Goal: Task Accomplishment & Management: Manage account settings

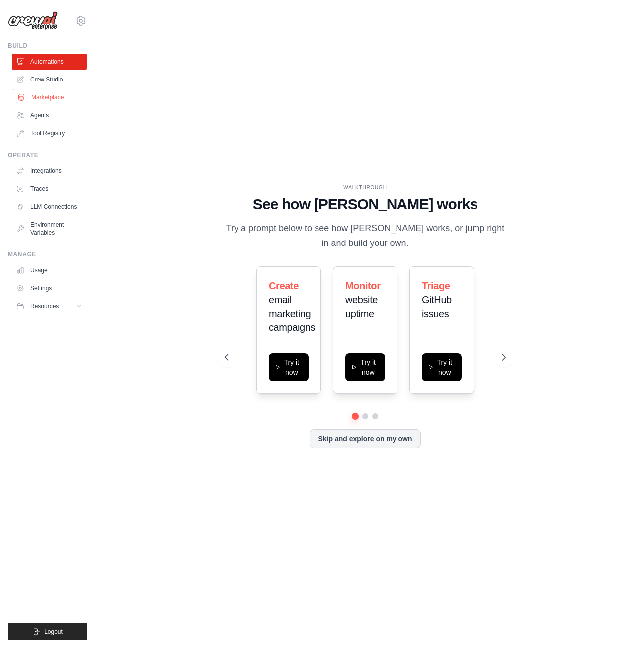
click at [59, 95] on link "Marketplace" at bounding box center [50, 97] width 75 height 16
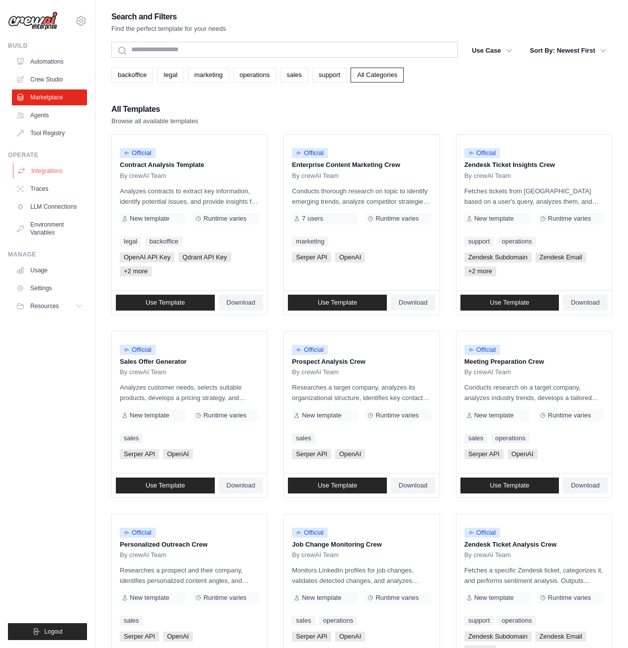
click at [56, 167] on link "Integrations" at bounding box center [50, 171] width 75 height 16
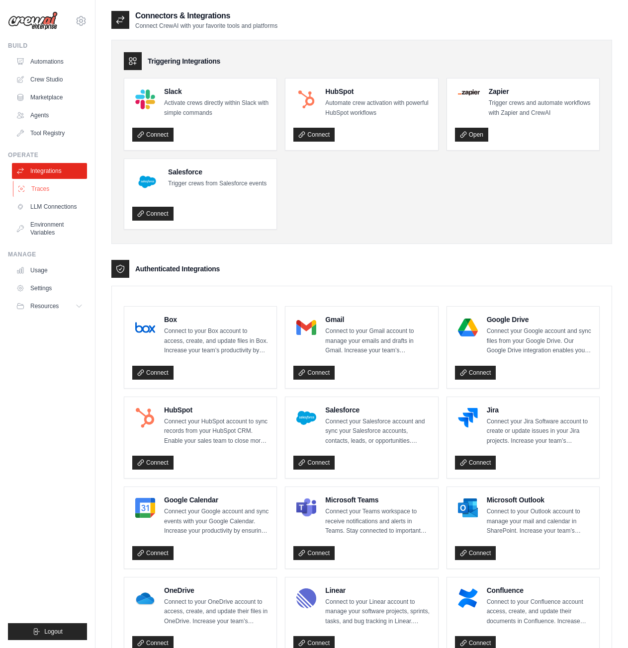
click at [45, 189] on link "Traces" at bounding box center [50, 189] width 75 height 16
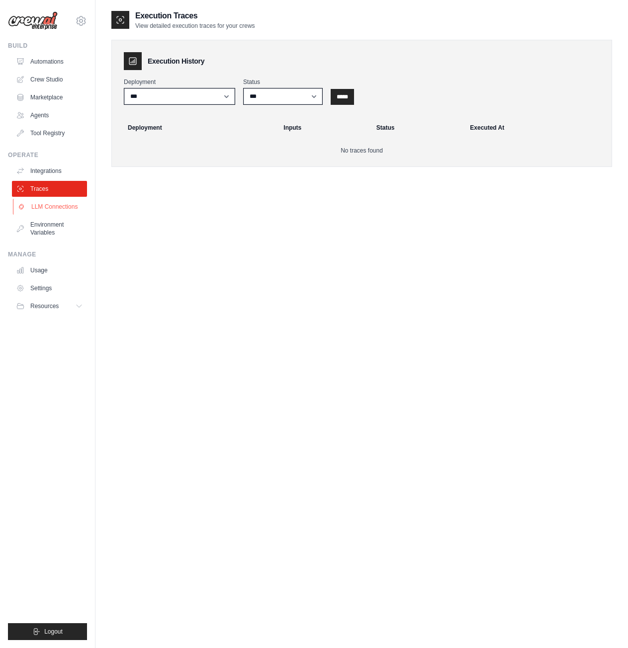
click at [44, 212] on link "LLM Connections" at bounding box center [50, 207] width 75 height 16
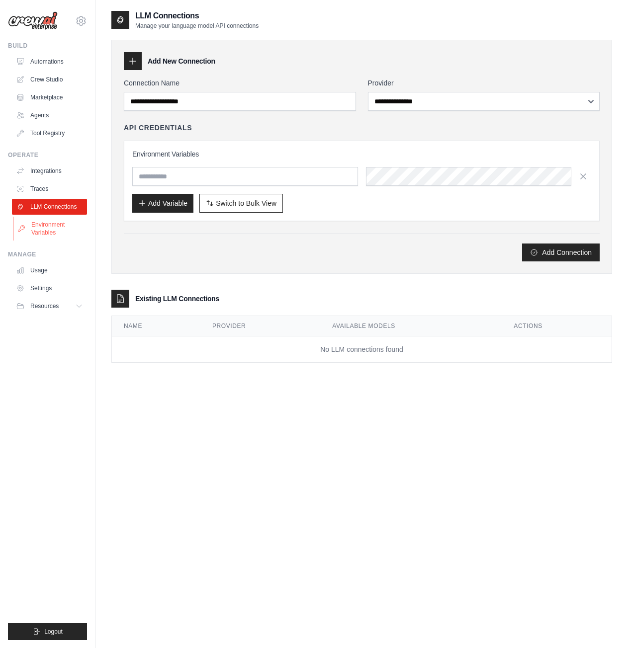
click at [56, 228] on link "Environment Variables" at bounding box center [50, 229] width 75 height 24
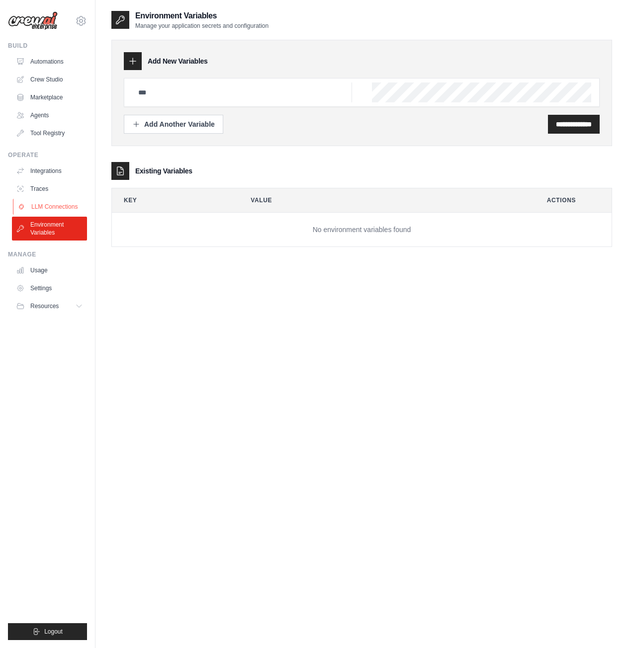
click at [56, 209] on link "LLM Connections" at bounding box center [50, 207] width 75 height 16
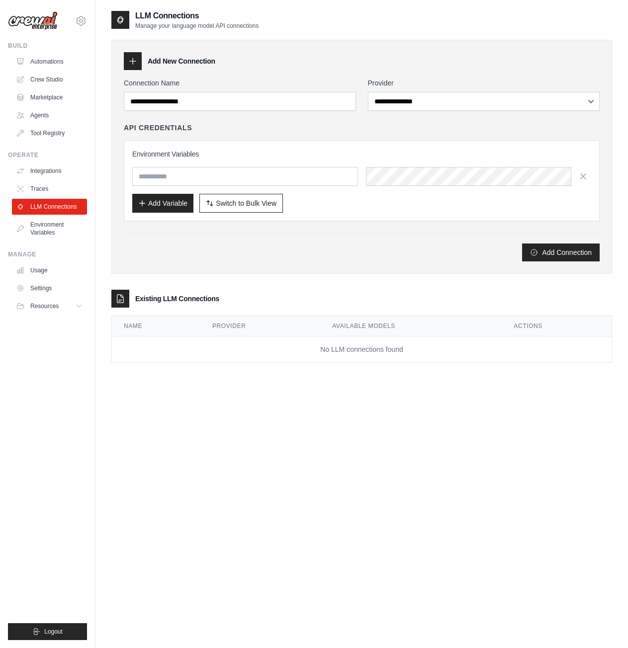
click at [53, 188] on link "Traces" at bounding box center [49, 189] width 75 height 16
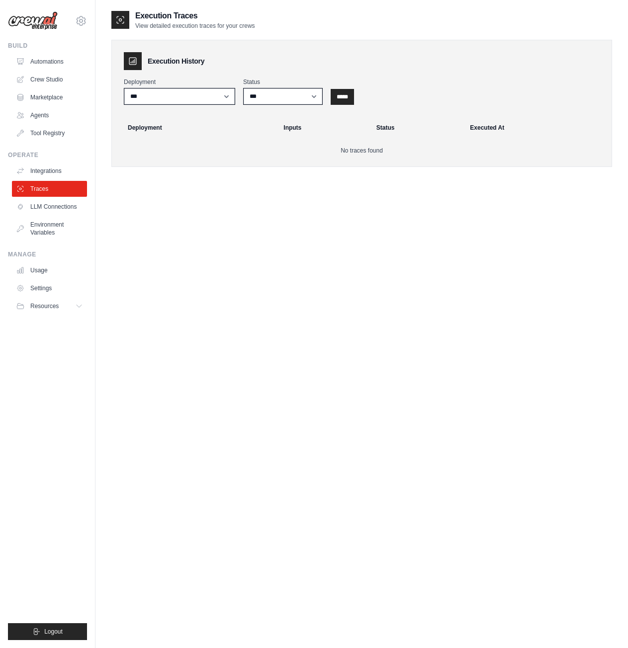
click at [53, 170] on link "Integrations" at bounding box center [49, 171] width 75 height 16
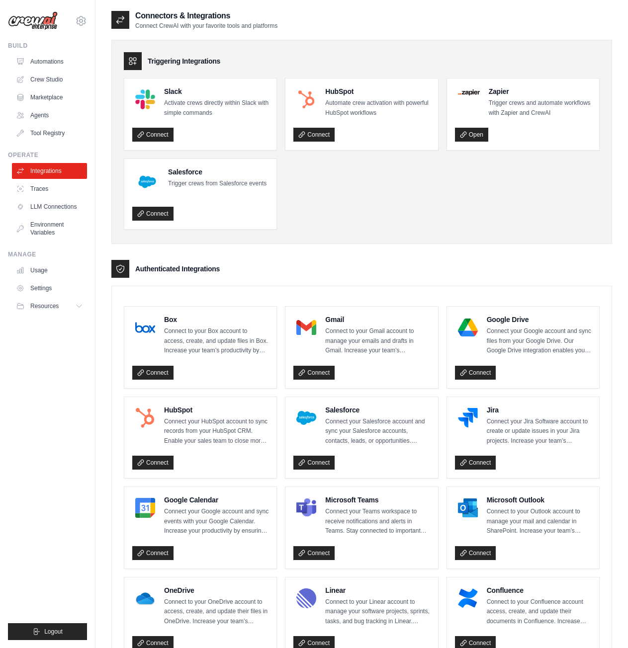
drag, startPoint x: 230, startPoint y: 276, endPoint x: 127, endPoint y: 273, distance: 103.0
click at [108, 272] on div "Connectors & Integrations Connect CrewAI with your favorite tools and platforms…" at bounding box center [361, 527] width 532 height 1034
click at [208, 273] on h3 "Authenticated Integrations" at bounding box center [177, 269] width 85 height 10
click at [53, 203] on link "LLM Connections" at bounding box center [50, 207] width 75 height 16
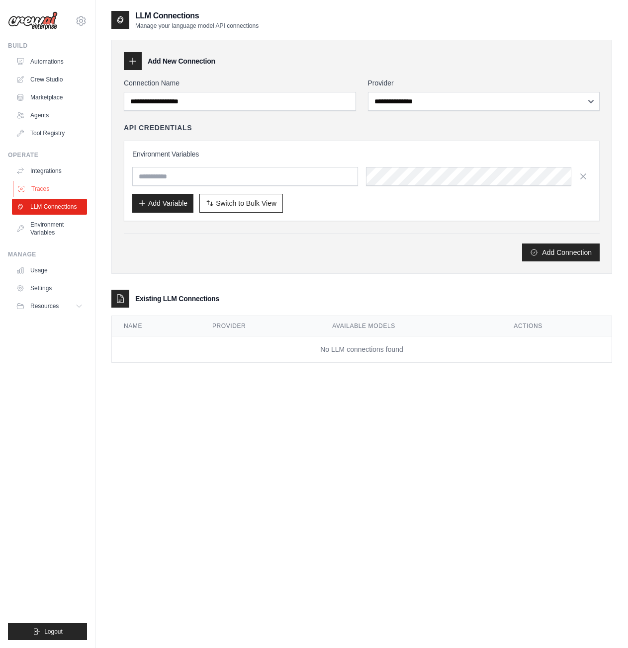
click at [53, 193] on link "Traces" at bounding box center [50, 189] width 75 height 16
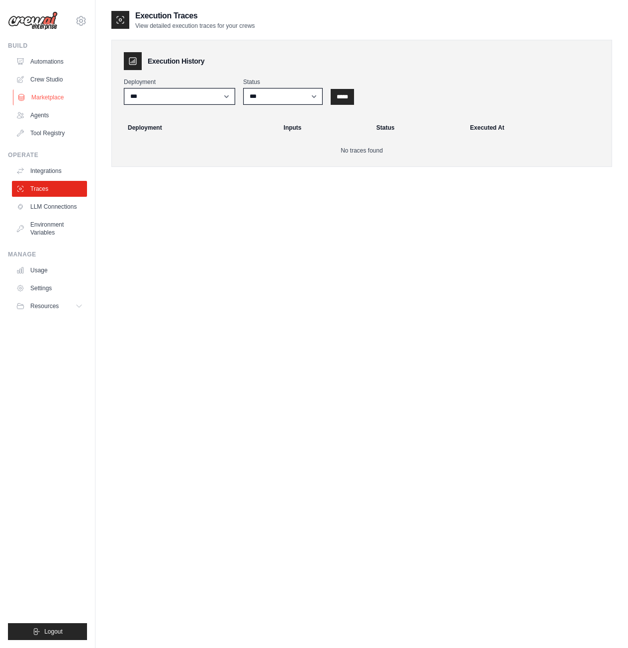
click at [60, 97] on link "Marketplace" at bounding box center [50, 97] width 75 height 16
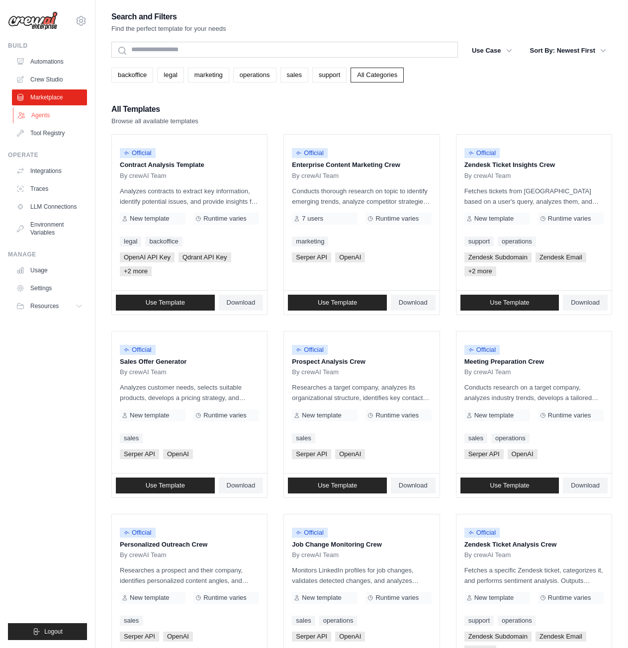
click at [57, 108] on link "Agents" at bounding box center [50, 115] width 75 height 16
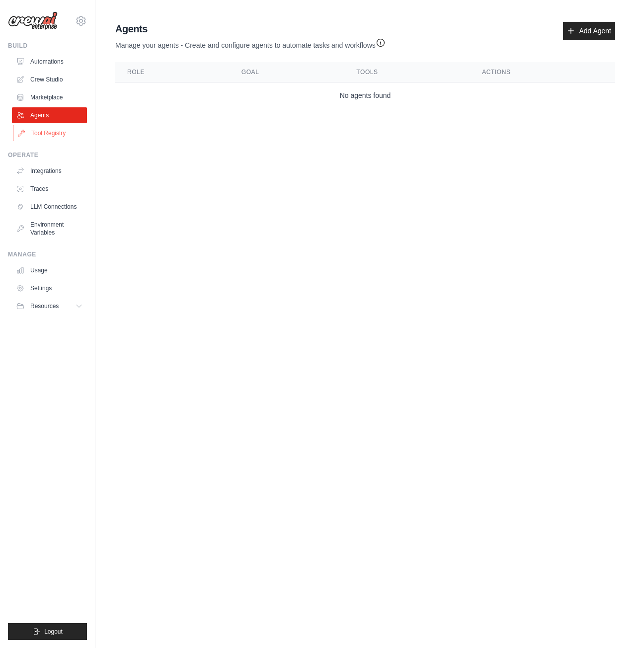
click at [52, 136] on link "Tool Registry" at bounding box center [50, 133] width 75 height 16
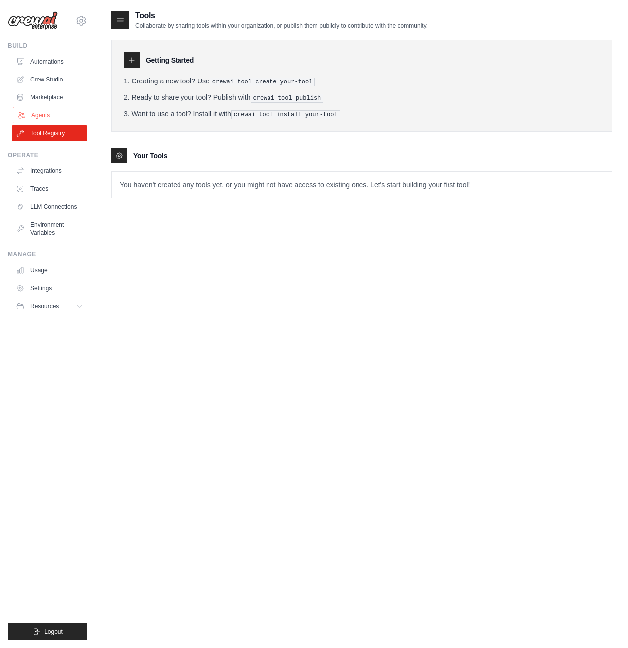
click at [48, 111] on link "Agents" at bounding box center [50, 115] width 75 height 16
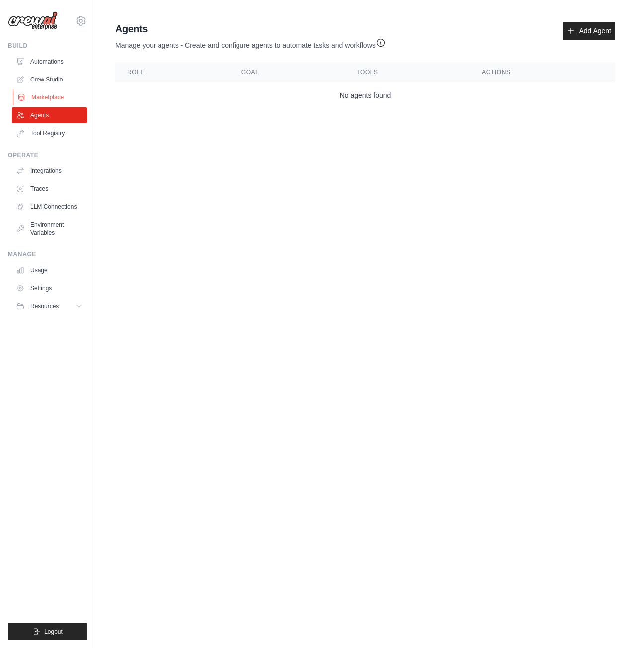
click at [54, 91] on link "Marketplace" at bounding box center [50, 97] width 75 height 16
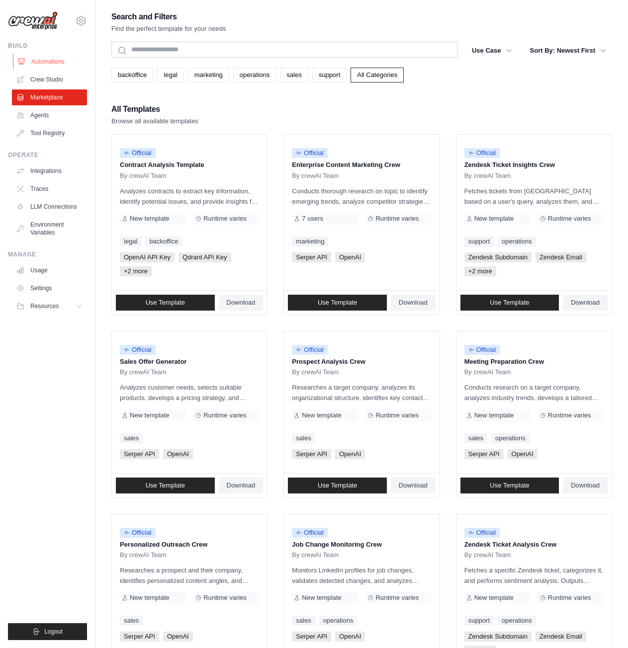
click at [59, 69] on link "Automations" at bounding box center [50, 62] width 75 height 16
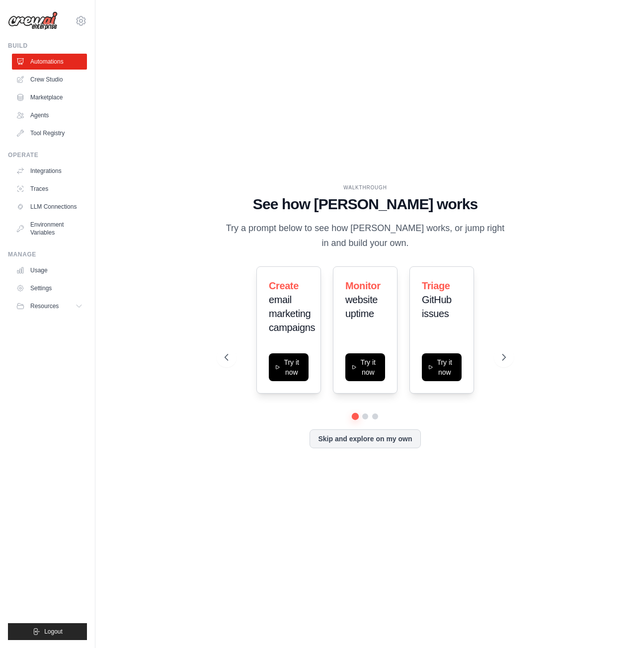
click at [61, 53] on div "Build Automations Crew Studio Marketplace Agents" at bounding box center [47, 91] width 79 height 99
click at [52, 77] on link "Crew Studio" at bounding box center [50, 80] width 75 height 16
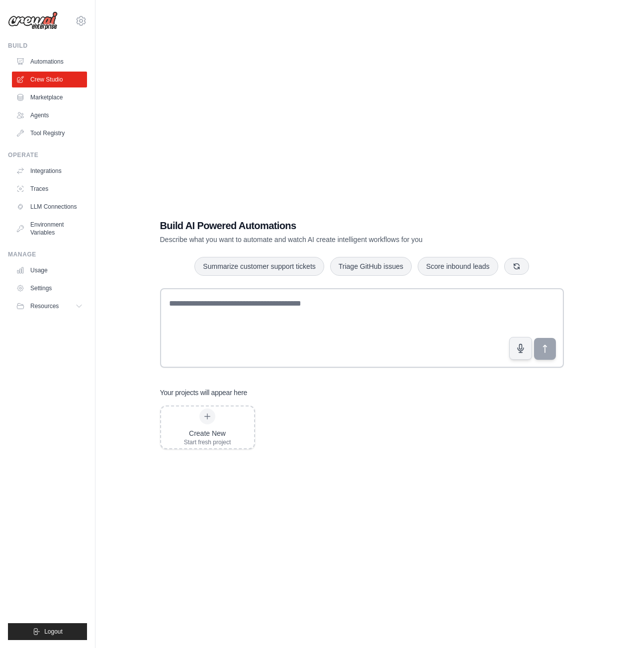
click at [51, 111] on link "Agents" at bounding box center [49, 115] width 75 height 16
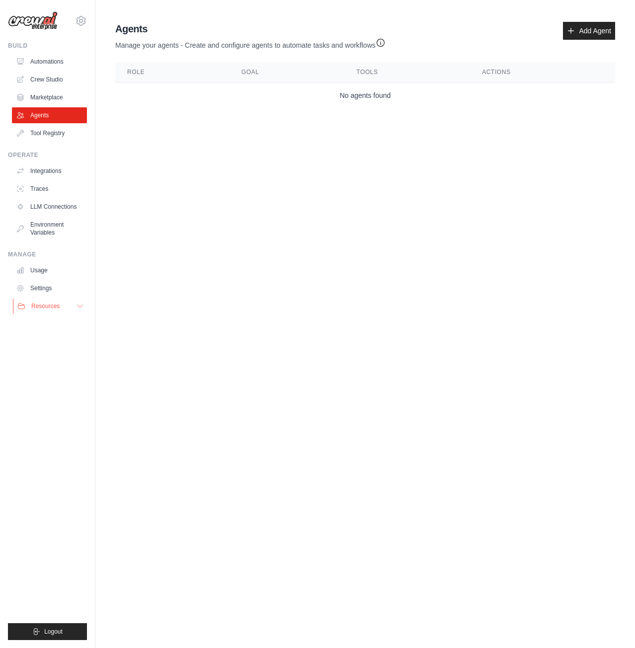
click at [56, 310] on button "Resources" at bounding box center [50, 306] width 75 height 16
click at [57, 305] on span "Resources" at bounding box center [45, 306] width 28 height 8
click at [598, 34] on link "Add Agent" at bounding box center [589, 31] width 52 height 18
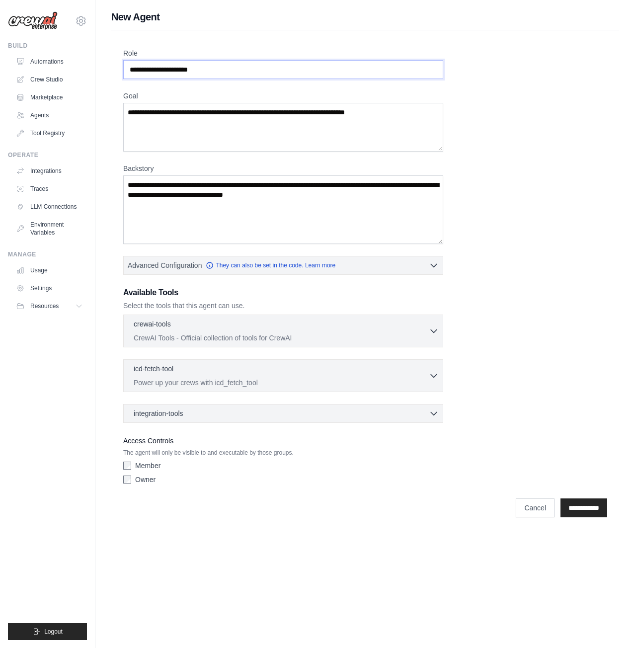
click at [232, 69] on input "Role" at bounding box center [283, 69] width 320 height 19
click at [232, 72] on input "Role" at bounding box center [283, 69] width 320 height 19
drag, startPoint x: 233, startPoint y: 67, endPoint x: 108, endPoint y: 68, distance: 124.8
click at [108, 68] on div "New Agent Role Goal [GEOGRAPHIC_DATA] Advanced Configuration They can also be s…" at bounding box center [365, 266] width 540 height 513
click at [219, 133] on textarea "Goal" at bounding box center [283, 127] width 320 height 49
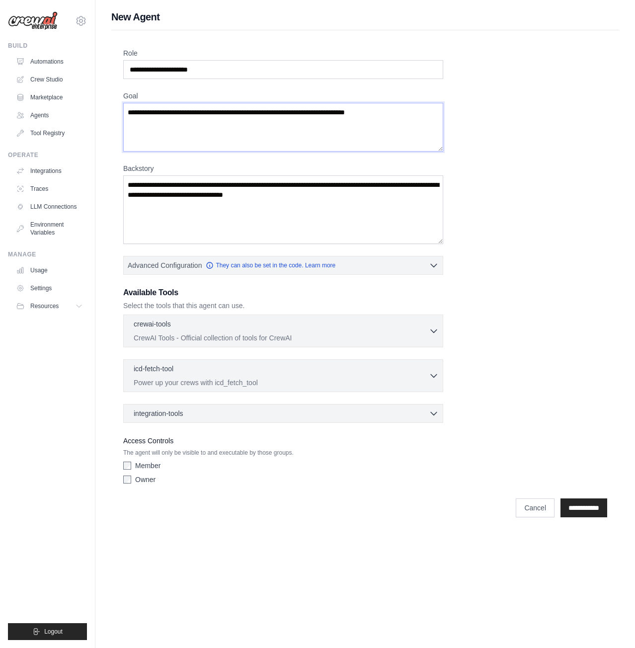
click at [219, 114] on textarea "Goal" at bounding box center [283, 127] width 320 height 49
